Goal: Task Accomplishment & Management: Use online tool/utility

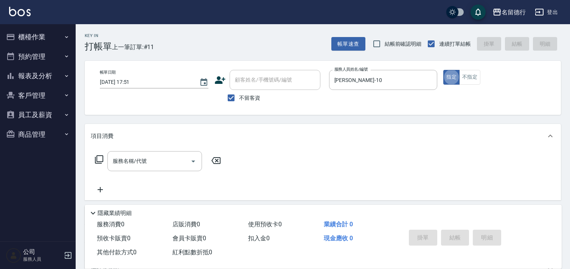
type button "true"
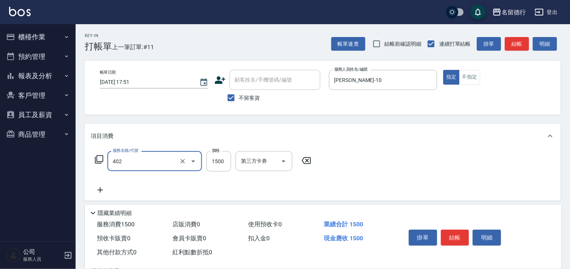
type input "燙髮(402)"
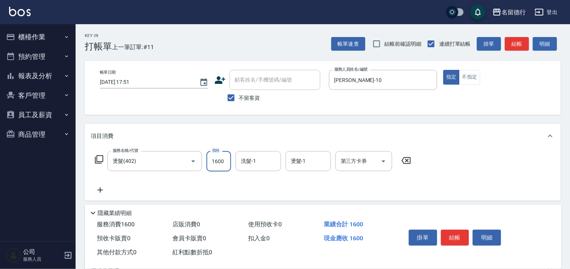
type input "1600"
type input "婉如-10"
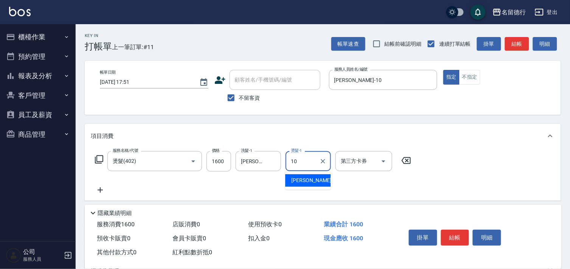
type input "婉如-10"
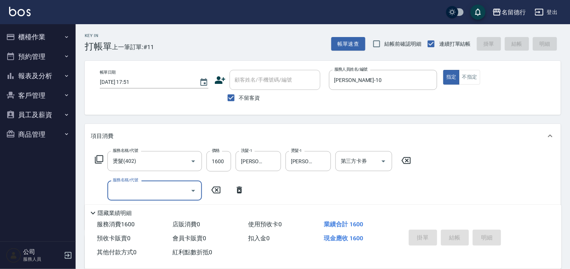
type input "2025/08/16 18:55"
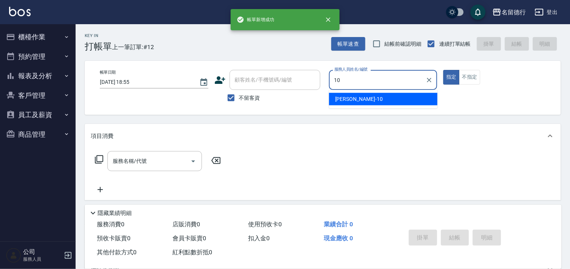
type input "婉如-10"
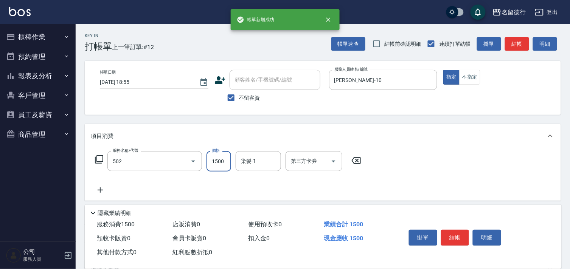
type input "染髮(502)"
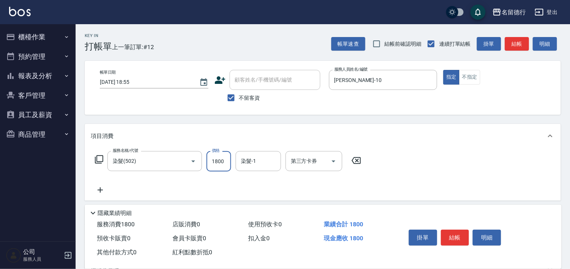
type input "1800"
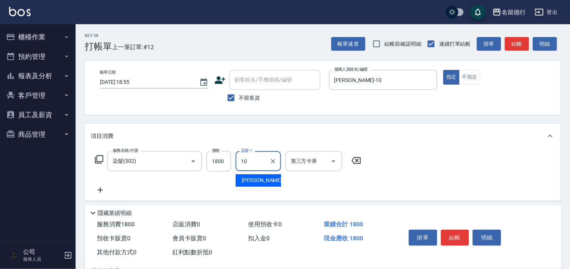
type input "婉如-10"
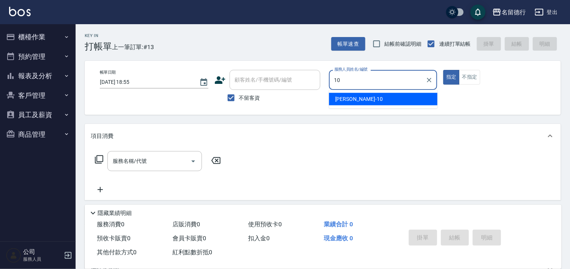
type input "婉如-10"
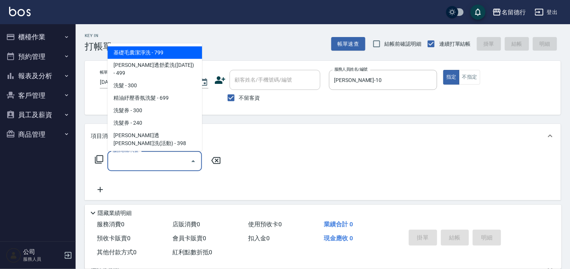
click at [115, 160] on input "服務名稱/代號" at bounding box center [149, 161] width 76 height 13
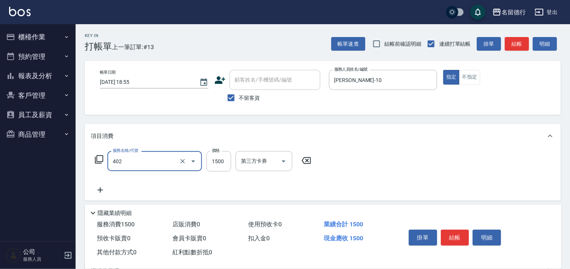
type input "燙髮(402)"
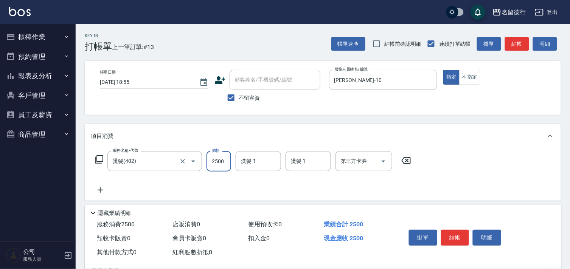
type input "2500"
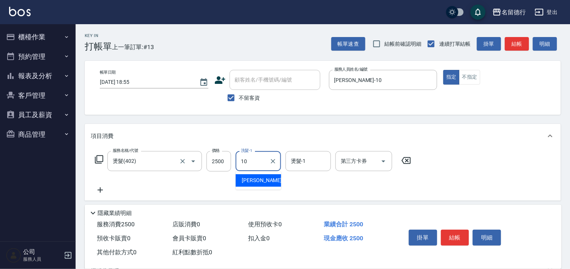
type input "婉如-10"
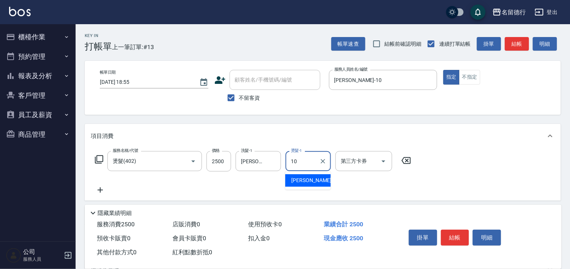
type input "婉如-10"
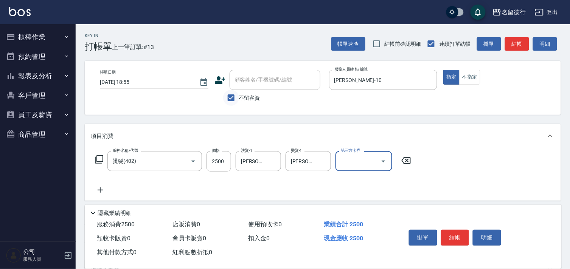
click at [232, 99] on input "不留客資" at bounding box center [231, 98] width 16 height 16
checkbox input "false"
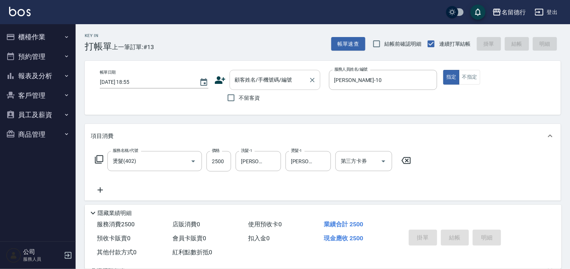
click at [245, 81] on div "顧客姓名/手機號碼/編號 顧客姓名/手機號碼/編號" at bounding box center [275, 80] width 91 height 20
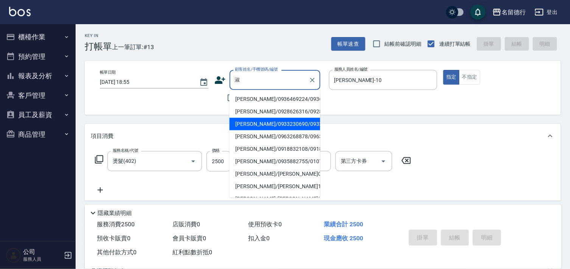
click at [251, 131] on li "蔡淑君/0933230690/0933230690" at bounding box center [275, 124] width 91 height 12
type input "蔡淑君/0933230690/0933230690"
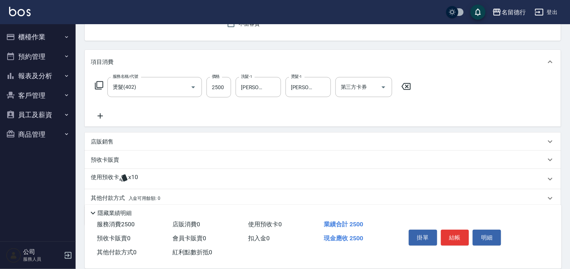
scroll to position [102, 0]
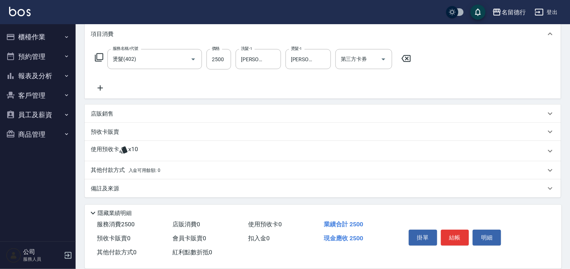
click at [119, 152] on icon at bounding box center [123, 150] width 9 height 9
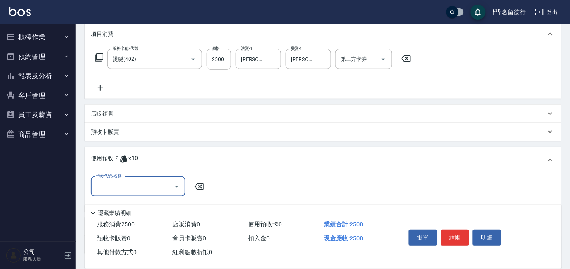
scroll to position [0, 0]
click at [114, 187] on input "卡券代號/名稱" at bounding box center [132, 186] width 76 height 13
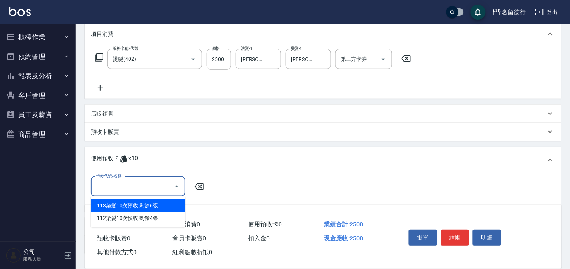
click at [114, 207] on div "113染髮10次預收 剩餘6張" at bounding box center [138, 206] width 95 height 12
type input "113染髮10次預收"
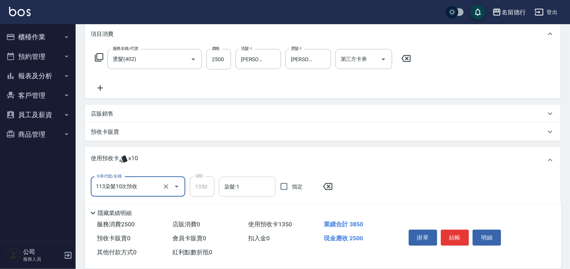
click at [232, 188] on div "染髮-1 染髮-1" at bounding box center [247, 187] width 57 height 20
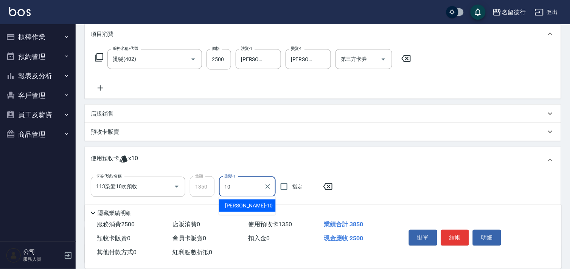
type input "婉如-10"
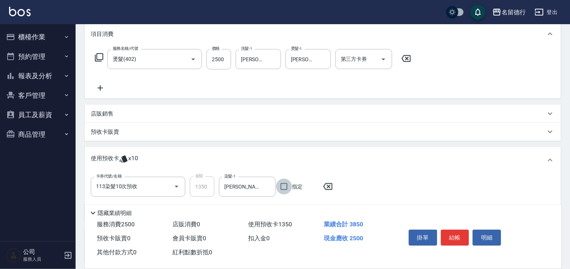
click at [285, 186] on input "指定" at bounding box center [284, 187] width 16 height 16
checkbox input "true"
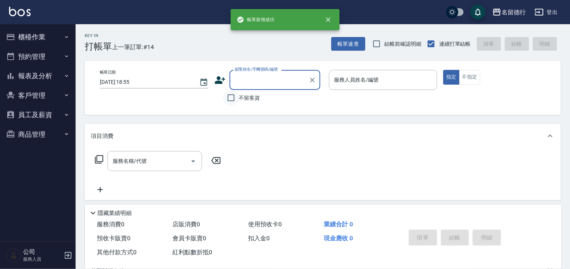
click at [232, 98] on input "不留客資" at bounding box center [231, 98] width 16 height 16
checkbox input "true"
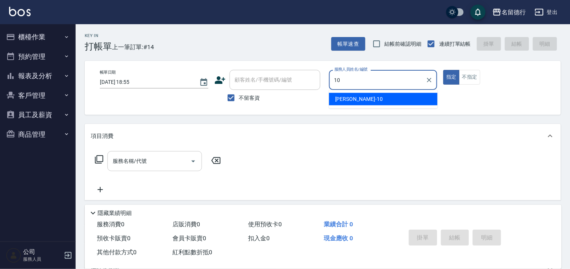
type input "婉如-10"
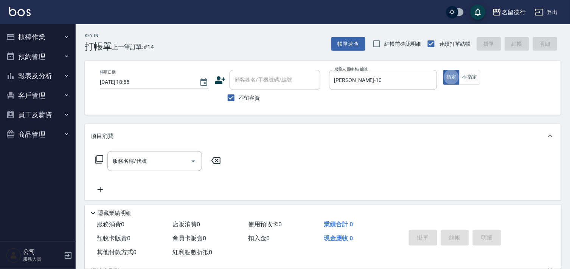
click at [97, 162] on icon at bounding box center [99, 160] width 8 height 8
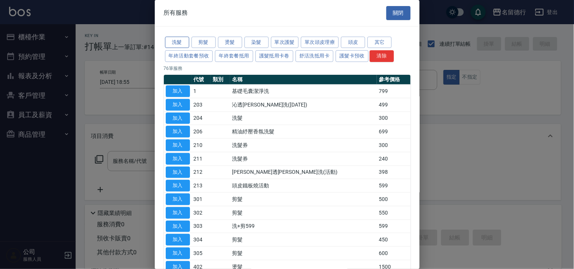
click at [177, 40] on button "洗髮" at bounding box center [177, 43] width 24 height 12
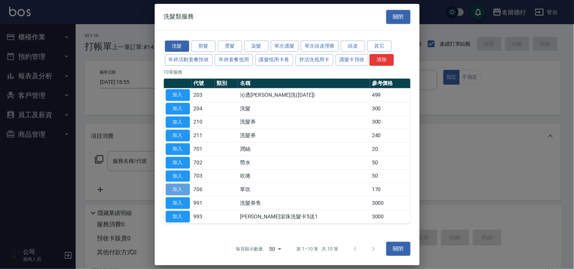
click at [169, 191] on button "加入" at bounding box center [178, 190] width 24 height 12
type input "單吹(706)"
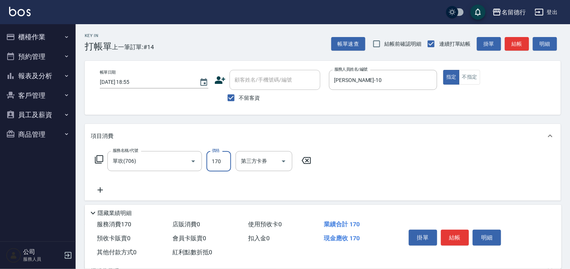
click at [221, 161] on input "170" at bounding box center [219, 161] width 25 height 20
type input "200"
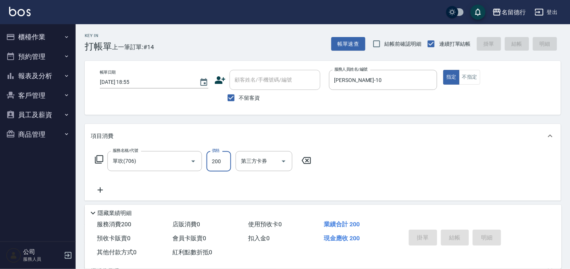
type input "2025/08/16 18:56"
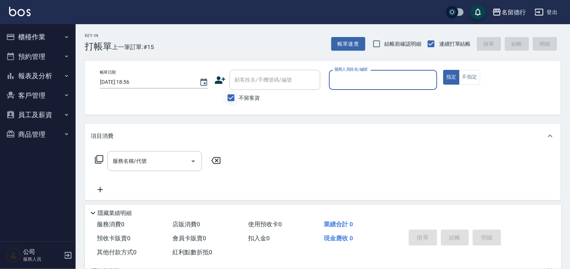
click at [233, 100] on input "不留客資" at bounding box center [231, 98] width 16 height 16
checkbox input "false"
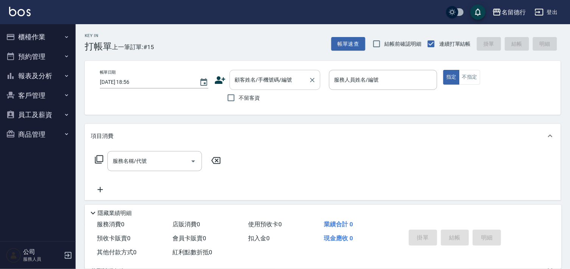
click at [247, 82] on div "顧客姓名/手機號碼/編號 顧客姓名/手機號碼/編號" at bounding box center [275, 80] width 91 height 20
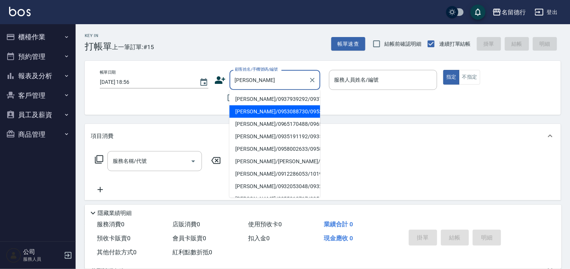
click at [249, 118] on li "李太太/0953088730/0953088730" at bounding box center [275, 112] width 91 height 12
type input "李太太/0953088730/0953088730"
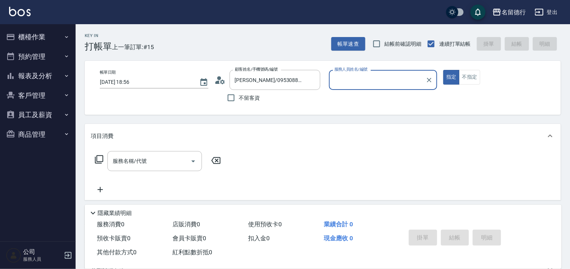
type input "婉如-10"
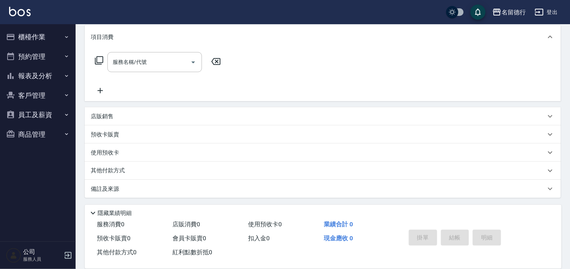
scroll to position [100, 0]
click at [120, 169] on p "其他付款方式 入金可用餘額: 6883" at bounding box center [130, 173] width 78 height 8
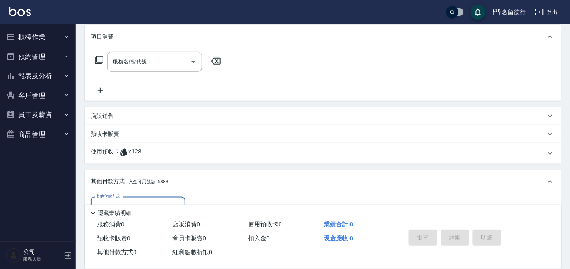
scroll to position [0, 0]
click at [122, 155] on icon at bounding box center [123, 152] width 9 height 9
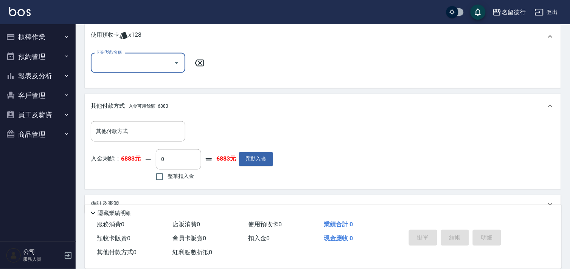
click at [103, 62] on input "卡券代號/名稱" at bounding box center [132, 62] width 76 height 13
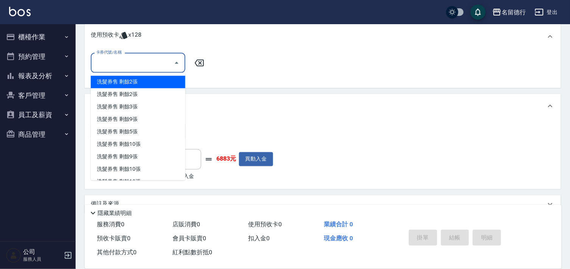
click at [119, 82] on div "洗髮券售 剩餘2張" at bounding box center [138, 82] width 95 height 12
type input "洗髮券售"
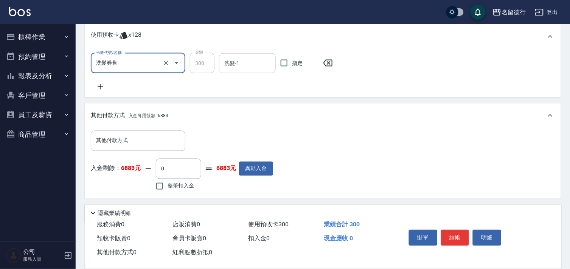
click at [235, 63] on div "洗髮-1 洗髮-1" at bounding box center [247, 63] width 57 height 20
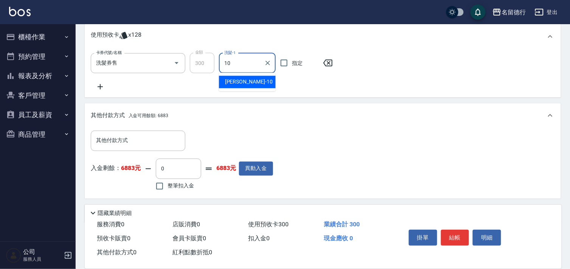
type input "婉如-10"
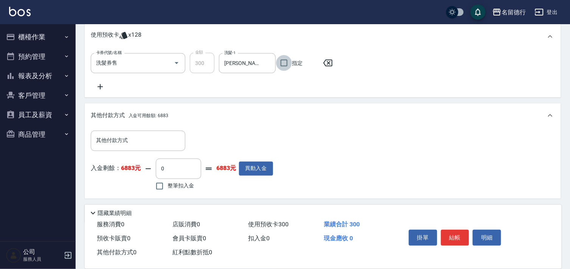
click at [286, 62] on input "指定" at bounding box center [284, 63] width 16 height 16
checkbox input "true"
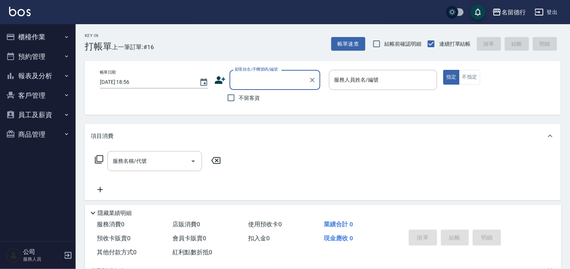
click at [18, 38] on button "櫃檯作業" at bounding box center [38, 37] width 70 height 20
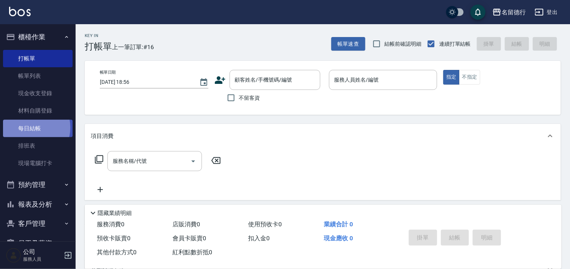
click at [29, 128] on link "每日結帳" at bounding box center [38, 128] width 70 height 17
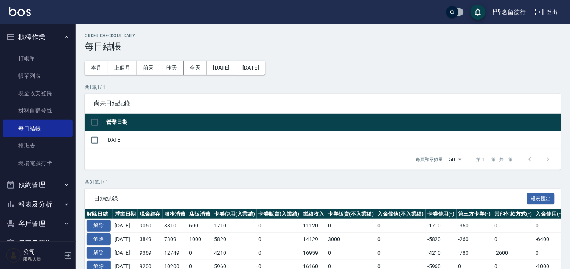
click at [98, 123] on input "checkbox" at bounding box center [95, 123] width 16 height 16
checkbox input "true"
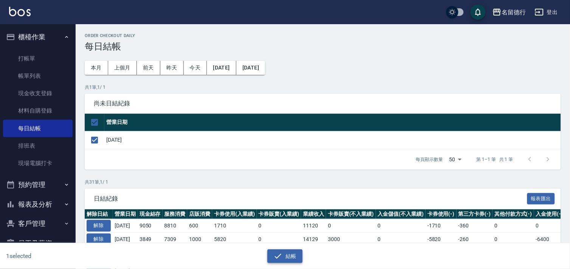
click at [288, 251] on button "結帳" at bounding box center [285, 257] width 35 height 14
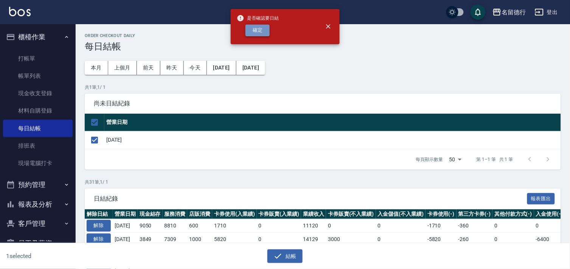
click at [260, 33] on button "確定" at bounding box center [258, 31] width 24 height 12
checkbox input "false"
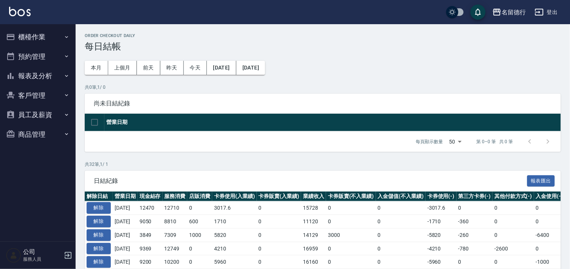
click at [33, 78] on button "報表及分析" at bounding box center [38, 76] width 70 height 20
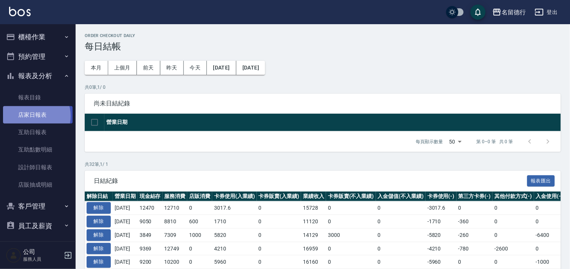
click at [33, 116] on link "店家日報表" at bounding box center [38, 114] width 70 height 17
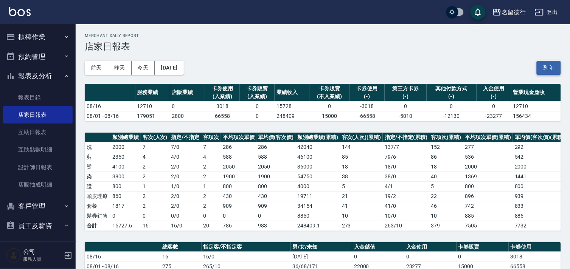
click at [549, 67] on button "列印" at bounding box center [549, 68] width 24 height 14
click at [26, 163] on link "設計師日報表" at bounding box center [38, 167] width 70 height 17
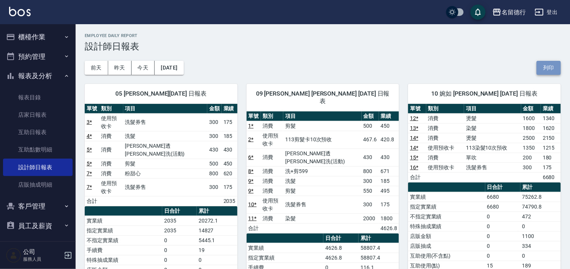
click at [552, 68] on button "列印" at bounding box center [549, 68] width 24 height 14
